Goal: Find contact information: Find specific fact

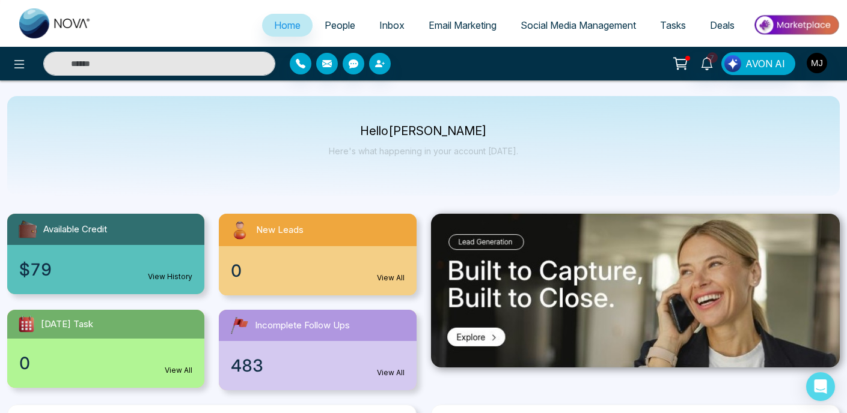
select select "*"
click at [706, 65] on icon at bounding box center [706, 63] width 13 height 13
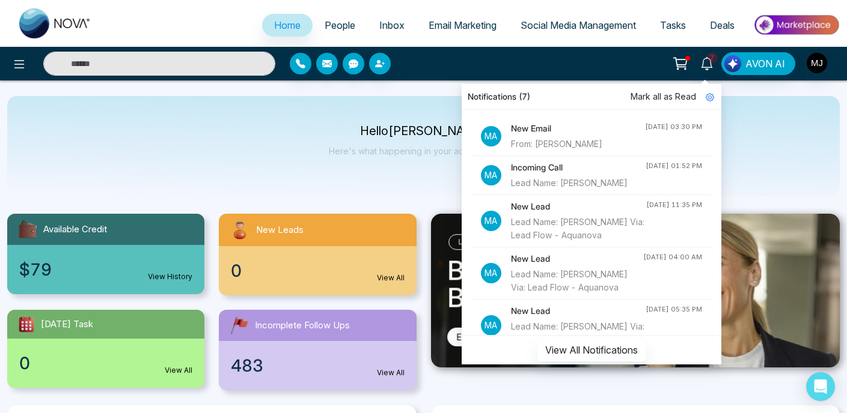
click at [555, 143] on div "From: [PERSON_NAME]" at bounding box center [578, 144] width 134 height 13
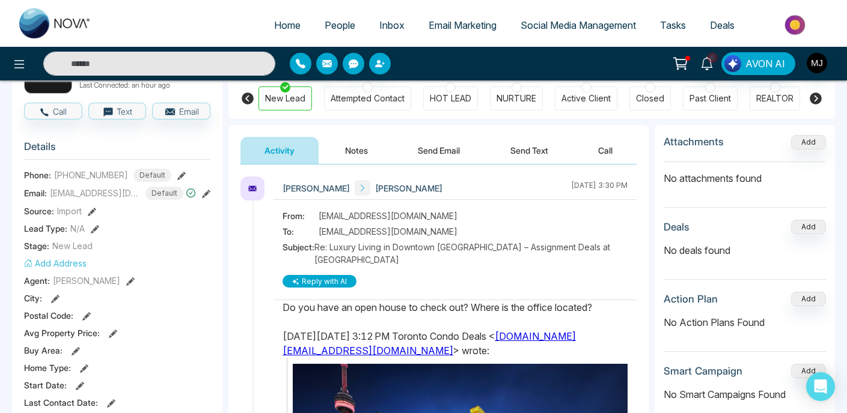
click at [438, 160] on button "Send Email" at bounding box center [439, 150] width 90 height 27
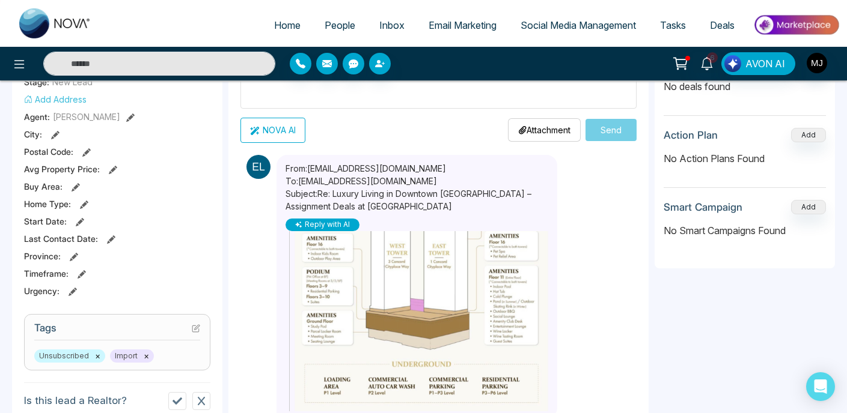
click at [291, 136] on button "NOVA AI" at bounding box center [272, 130] width 65 height 25
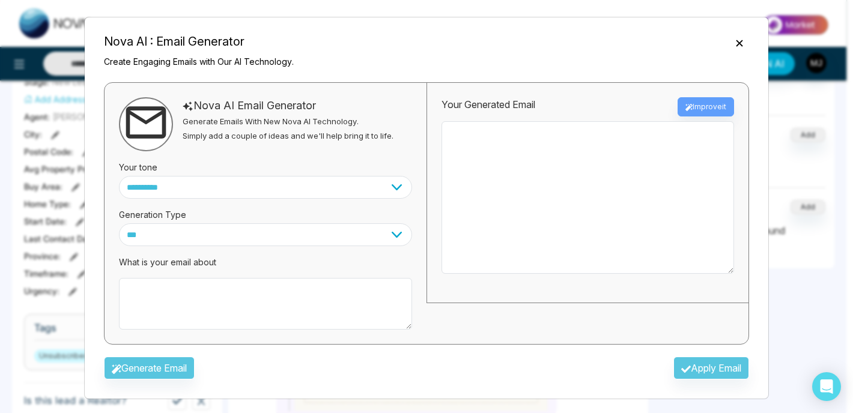
click at [740, 42] on icon "Close" at bounding box center [740, 43] width 12 height 12
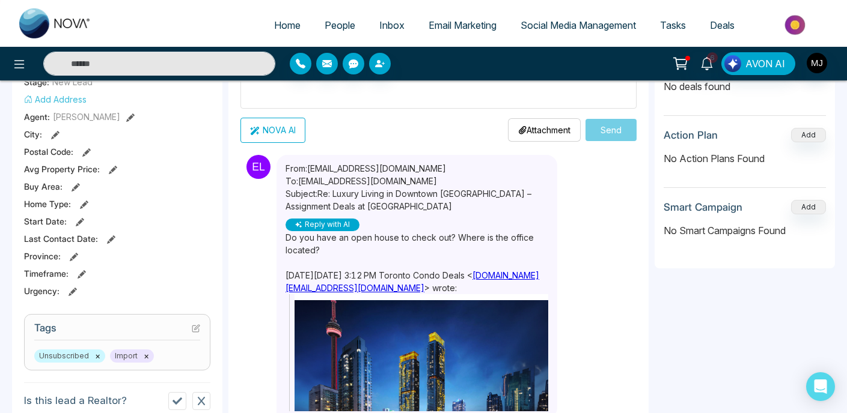
click at [380, 239] on div "Do you have an open house to check out? Where is the office located?" at bounding box center [416, 243] width 263 height 25
click at [420, 240] on div "Do you have an open house to check out? Where is the office located?" at bounding box center [416, 243] width 263 height 25
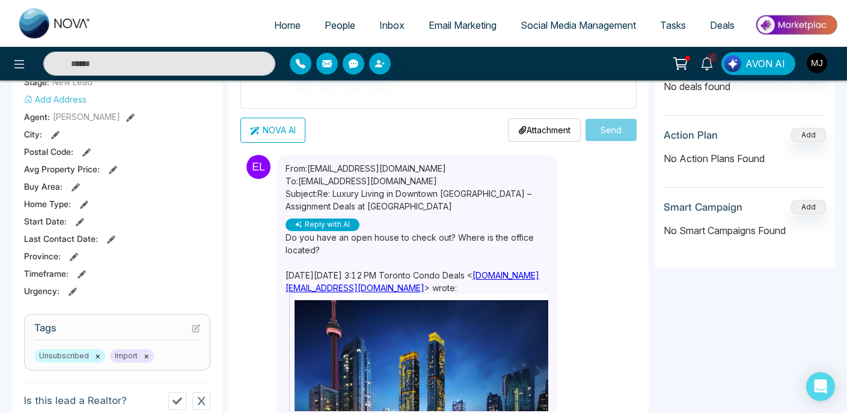
click at [420, 240] on div "Do you have an open house to check out? Where is the office located?" at bounding box center [416, 243] width 263 height 25
click at [450, 241] on div "Do you have an open house to check out? Where is the office located?" at bounding box center [416, 243] width 263 height 25
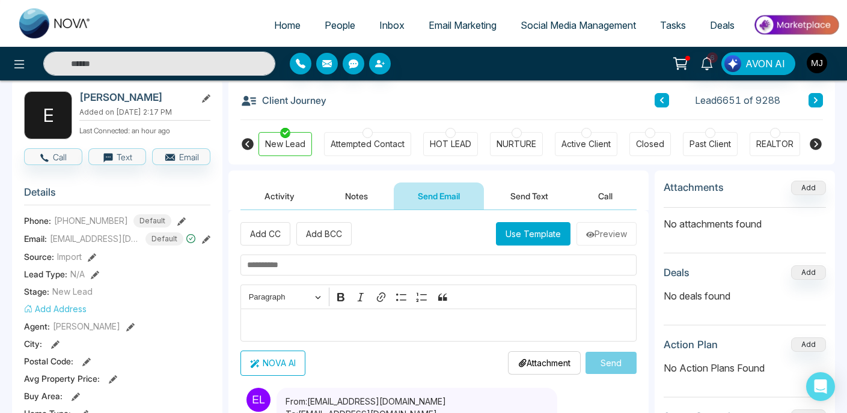
scroll to position [154, 0]
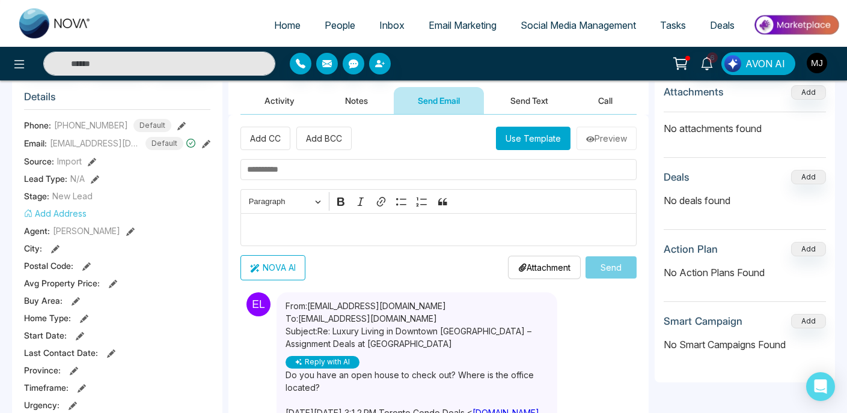
click at [279, 105] on button "Activity" at bounding box center [279, 100] width 78 height 27
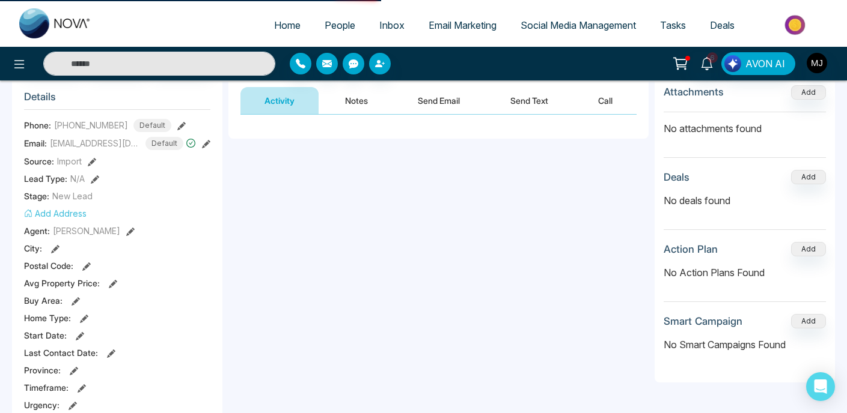
scroll to position [145, 0]
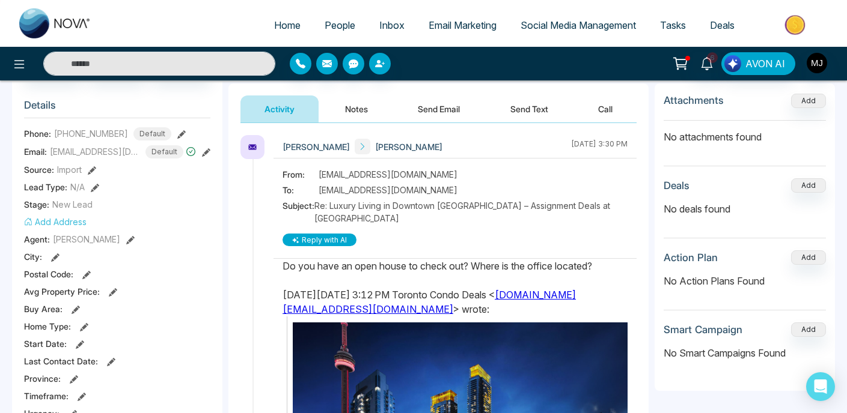
click at [478, 262] on div "Do you have an open house to check out? Where is the office located?" at bounding box center [454, 266] width 345 height 14
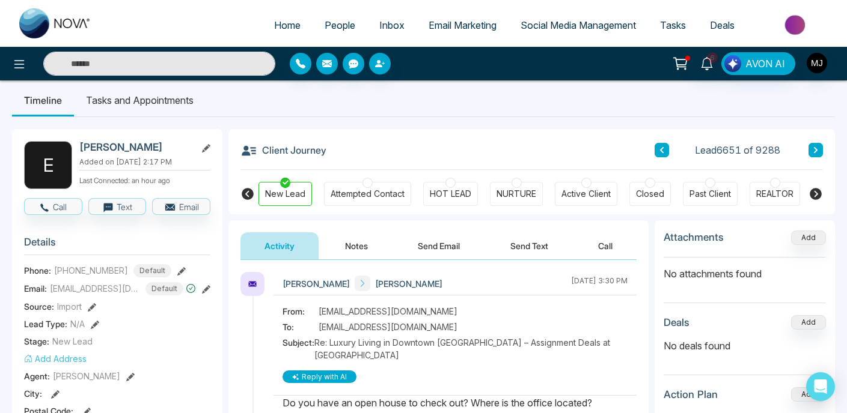
scroll to position [0, 0]
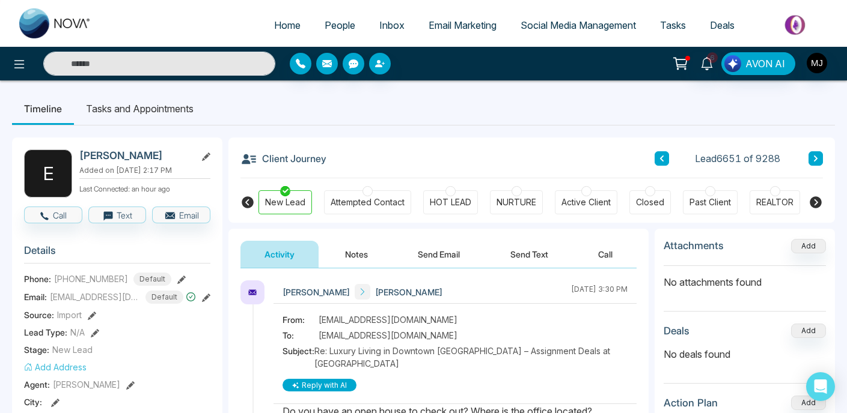
click at [94, 154] on h2 "[PERSON_NAME]" at bounding box center [135, 156] width 112 height 12
click at [136, 157] on h2 "[PERSON_NAME]" at bounding box center [135, 156] width 112 height 12
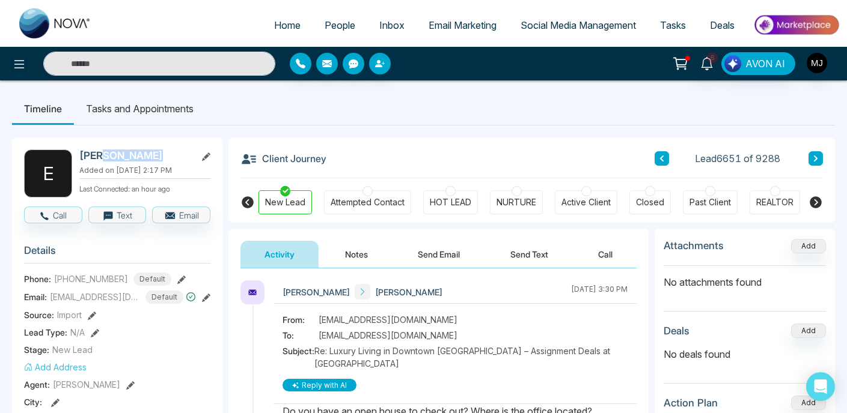
click at [136, 157] on h2 "[PERSON_NAME]" at bounding box center [135, 156] width 112 height 12
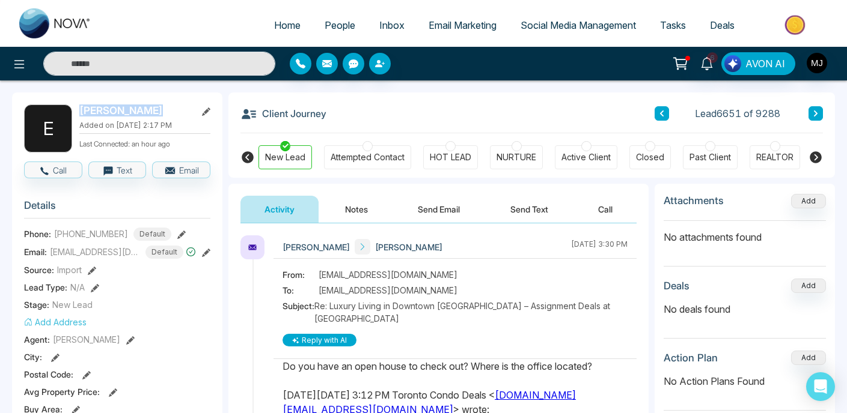
scroll to position [75, 0]
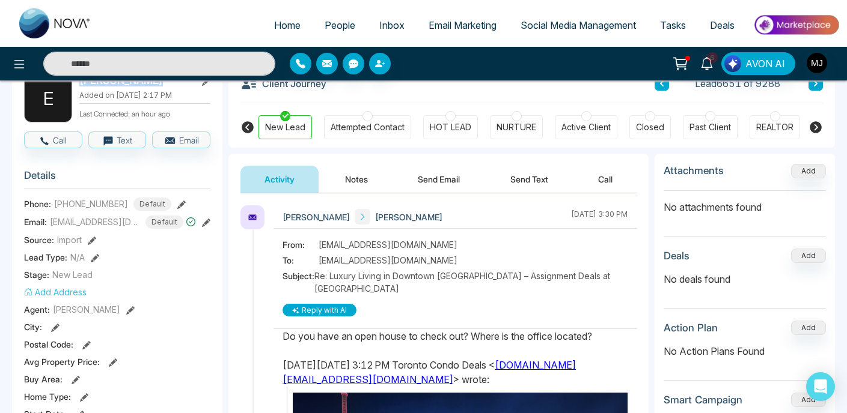
click at [353, 248] on span "[EMAIL_ADDRESS][DOMAIN_NAME]" at bounding box center [387, 245] width 139 height 13
copy span "[EMAIL_ADDRESS][DOMAIN_NAME]"
